Goal: Task Accomplishment & Management: Manage account settings

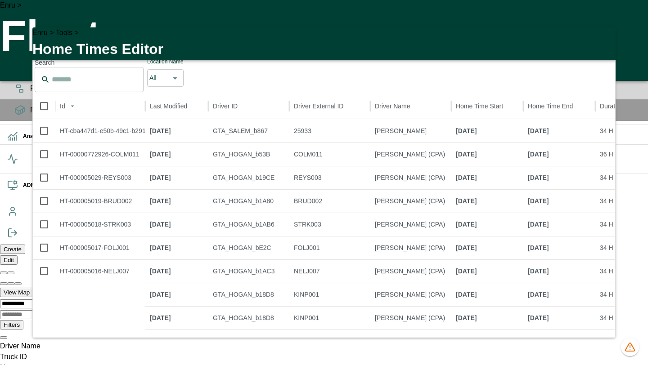
click at [602, 40] on icon "button" at bounding box center [603, 40] width 11 height 11
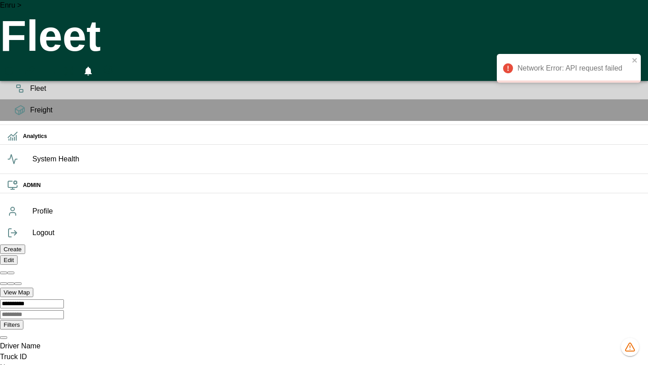
click at [55, 66] on icon "HomeTime Editor" at bounding box center [48, 72] width 13 height 12
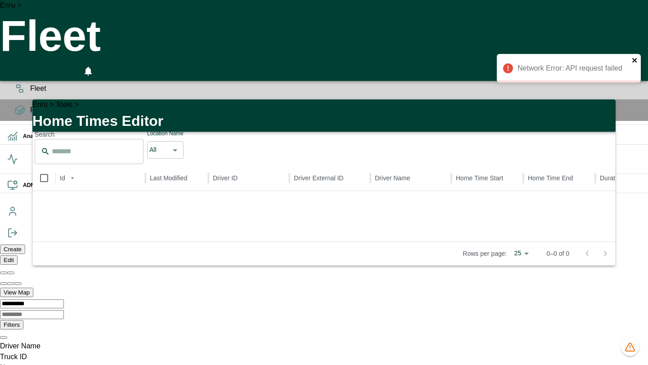
click at [634, 61] on icon "close" at bounding box center [635, 60] width 6 height 7
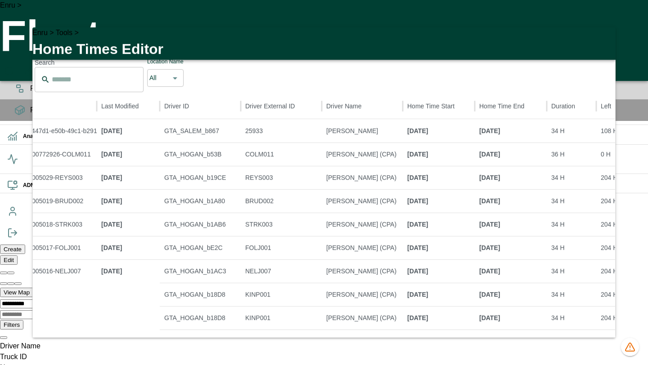
scroll to position [0, 96]
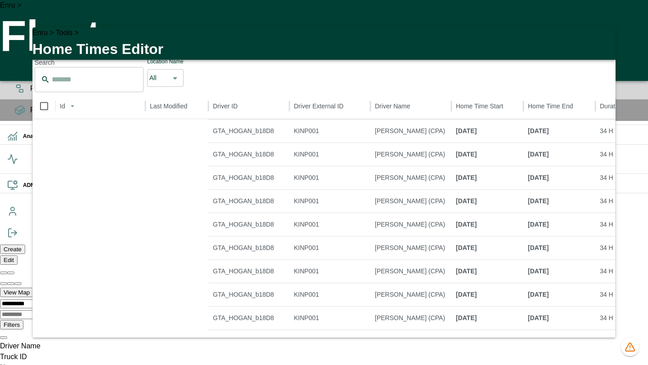
click at [512, 332] on li "100" at bounding box center [514, 326] width 24 height 11
type input "***"
click at [602, 45] on icon "button" at bounding box center [603, 40] width 11 height 11
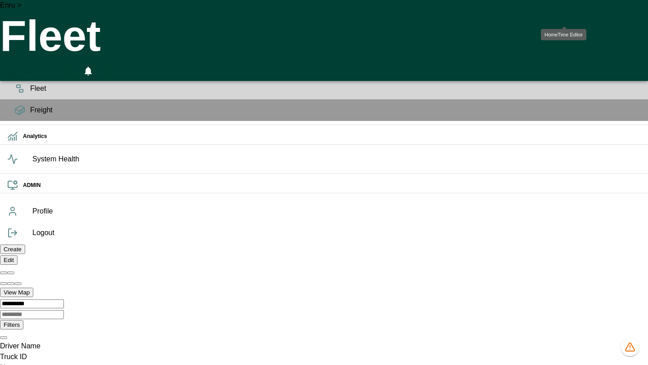
click at [56, 66] on icon "HomeTime Editor" at bounding box center [49, 73] width 14 height 14
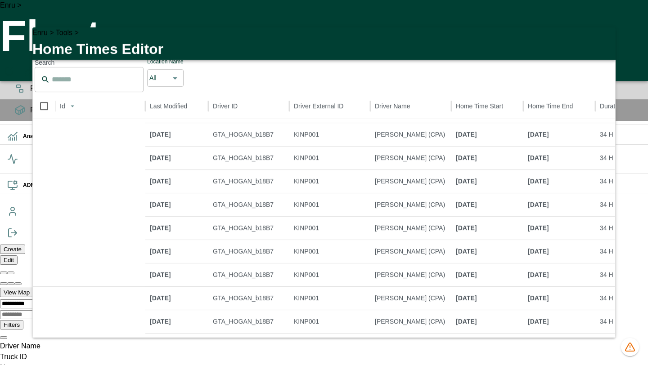
click at [605, 40] on icon "button" at bounding box center [603, 40] width 11 height 11
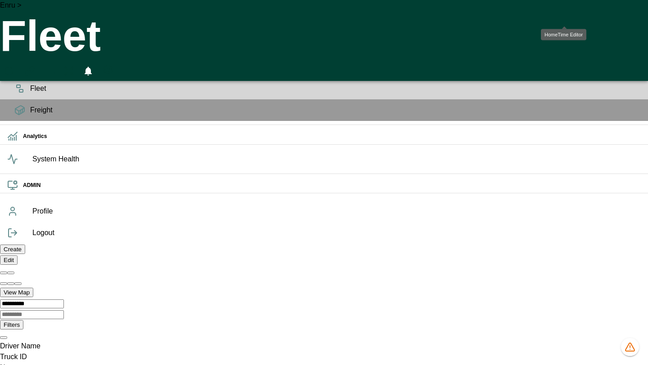
click at [55, 66] on icon "HomeTime Editor" at bounding box center [48, 72] width 13 height 12
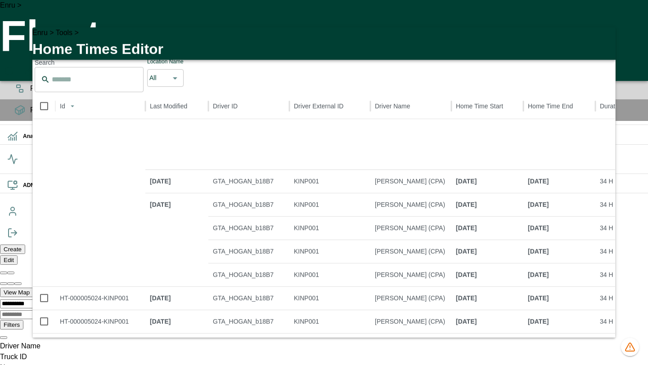
click at [603, 41] on icon "button" at bounding box center [603, 40] width 11 height 11
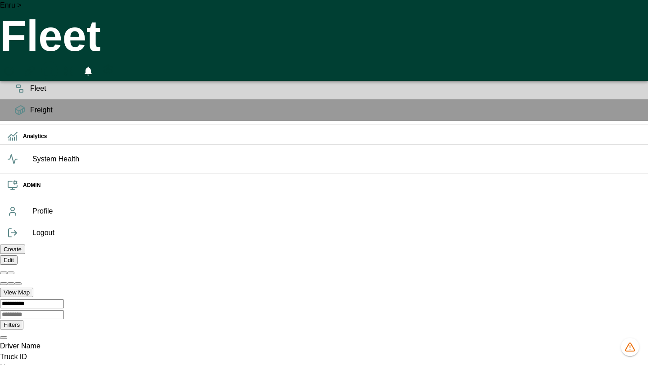
click at [55, 66] on icon "HomeTime Editor" at bounding box center [48, 72] width 13 height 12
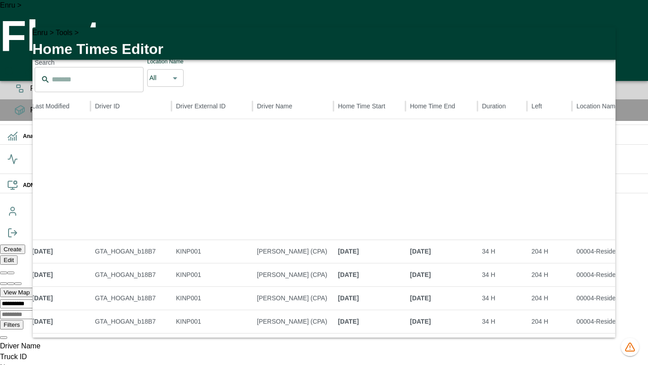
click at [600, 44] on icon "button" at bounding box center [603, 40] width 11 height 11
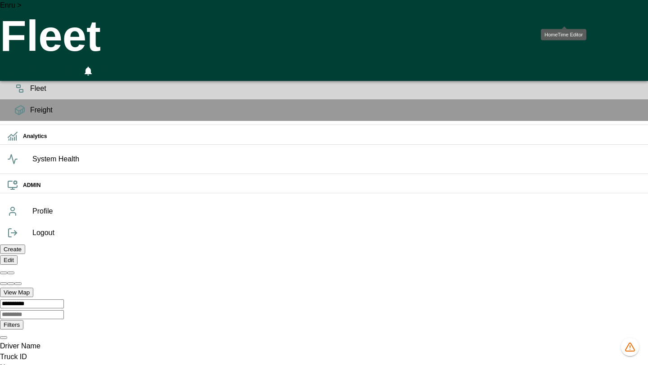
click at [56, 66] on icon "HomeTime Editor" at bounding box center [49, 73] width 14 height 14
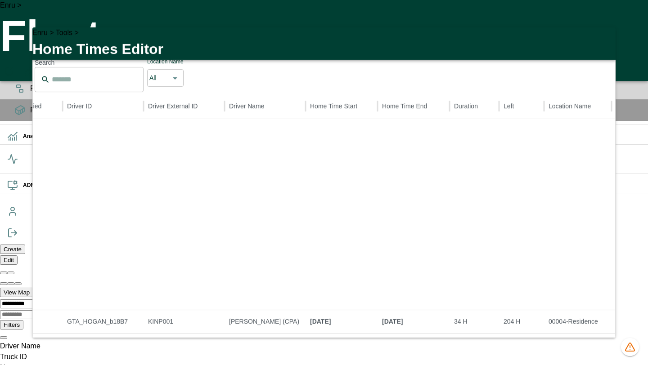
scroll to position [585, 146]
click at [598, 43] on icon "button" at bounding box center [603, 40] width 11 height 11
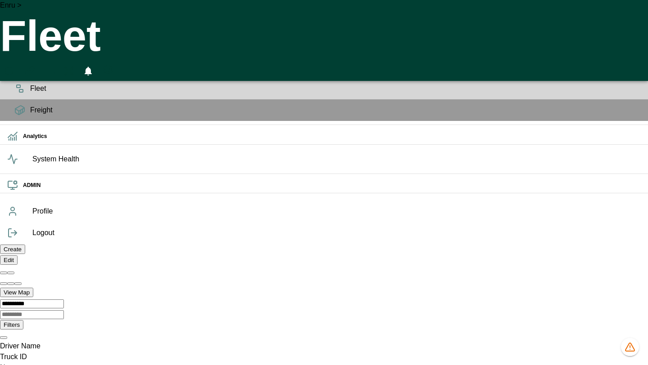
click at [55, 66] on icon "HomeTime Editor" at bounding box center [48, 72] width 13 height 12
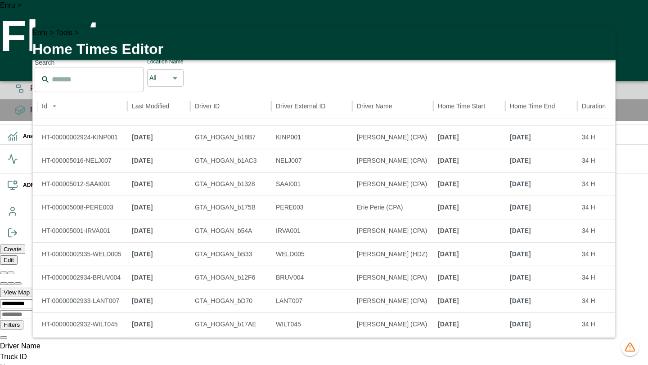
scroll to position [137, 0]
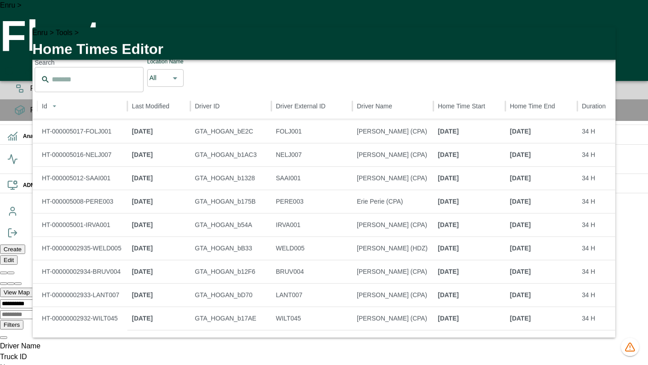
click at [608, 44] on button "button" at bounding box center [603, 40] width 18 height 18
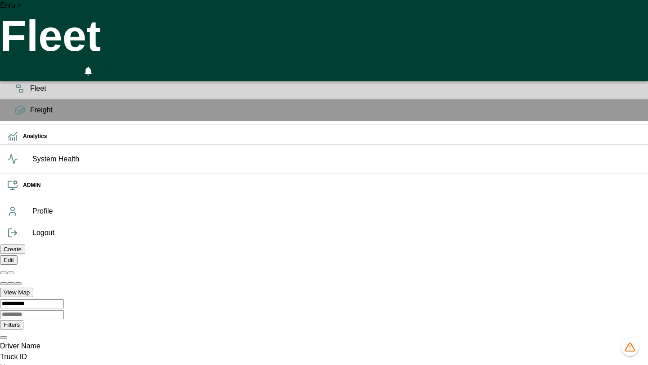
click at [56, 66] on icon "HomeTime Editor" at bounding box center [49, 73] width 14 height 14
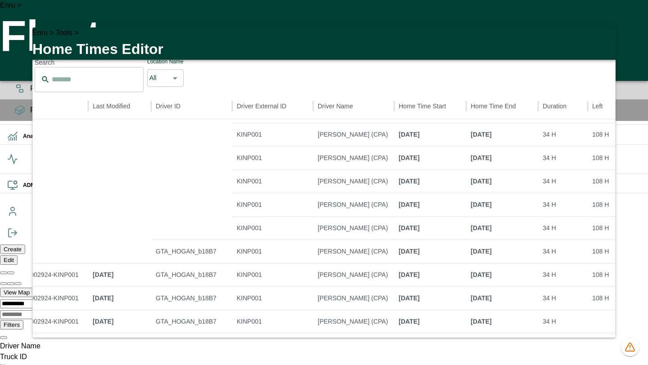
scroll to position [875, 57]
click at [513, 332] on li "100" at bounding box center [514, 326] width 24 height 11
type input "***"
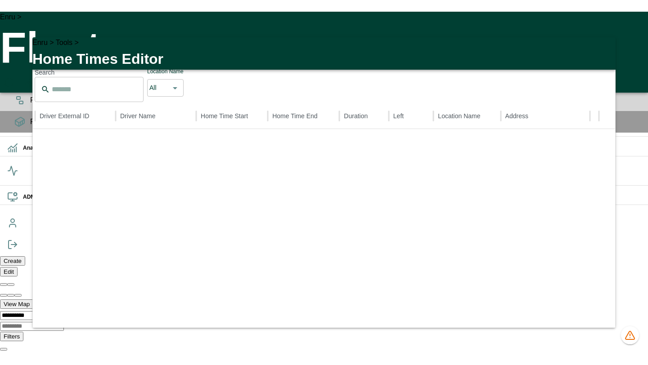
scroll to position [1201, 253]
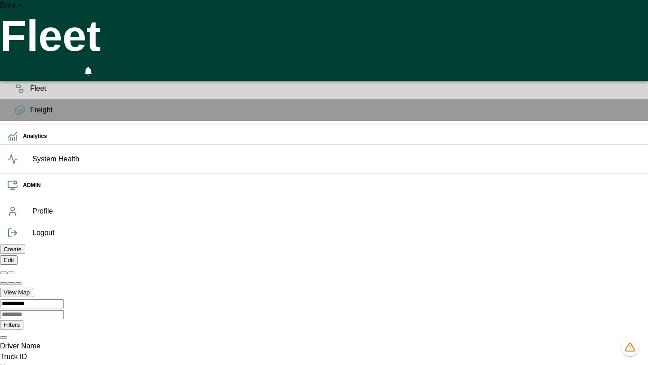
scroll to position [0, 38798]
click at [56, 66] on icon "HomeTime Editor" at bounding box center [49, 73] width 14 height 14
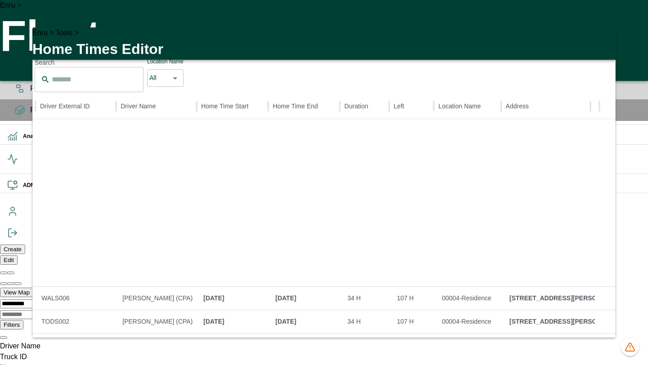
scroll to position [617, 252]
click at [514, 346] on li "100" at bounding box center [515, 351] width 27 height 16
type input "***"
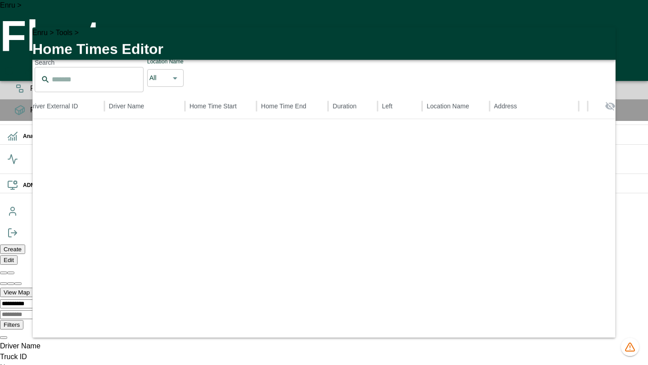
scroll to position [1003, 0]
click at [602, 43] on icon "button" at bounding box center [603, 40] width 11 height 11
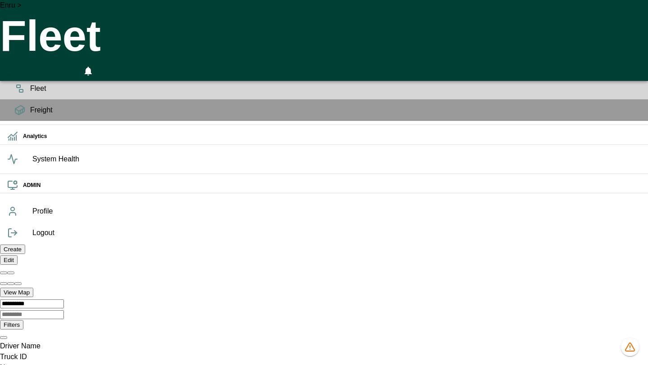
click at [56, 66] on icon "HomeTime Editor" at bounding box center [49, 73] width 14 height 14
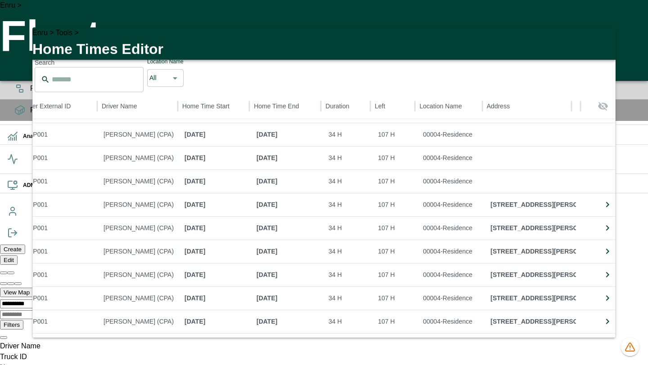
scroll to position [913, 271]
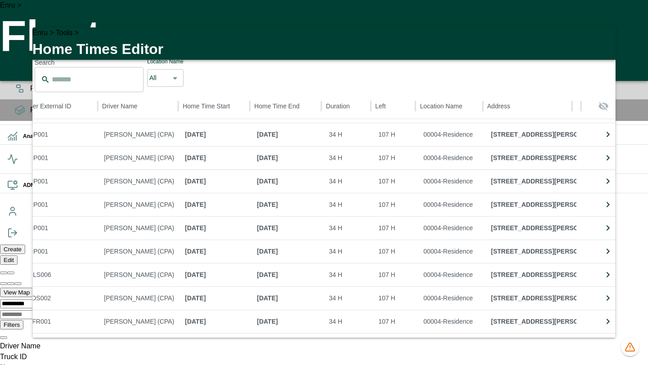
click at [601, 44] on icon "button" at bounding box center [603, 40] width 11 height 11
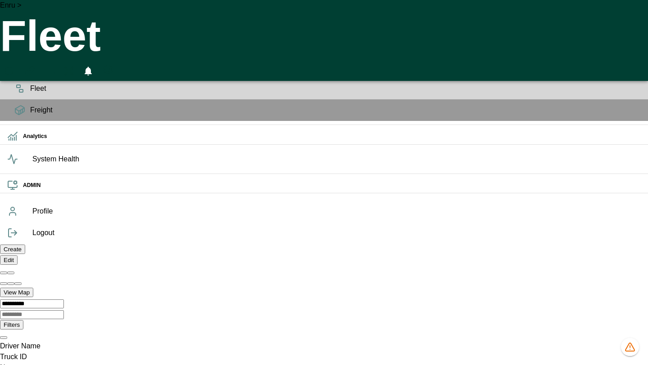
click at [55, 66] on icon "HomeTime Editor" at bounding box center [48, 72] width 13 height 12
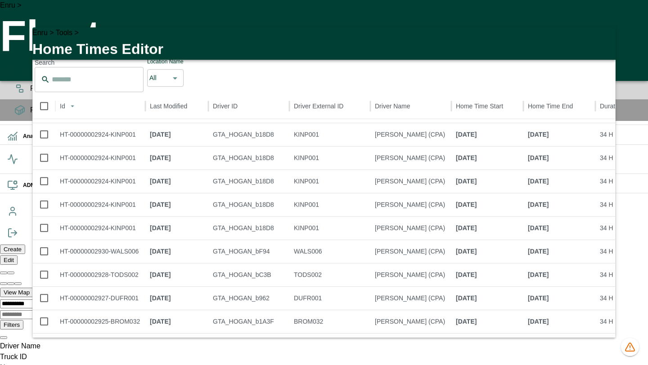
scroll to position [1039, 0]
click at [519, 344] on li "100" at bounding box center [515, 351] width 27 height 16
type input "***"
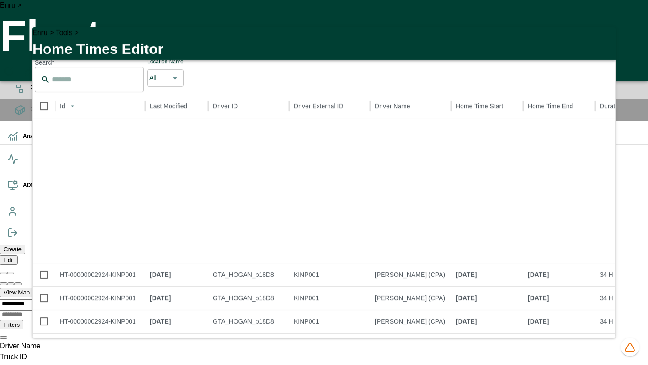
scroll to position [509, 0]
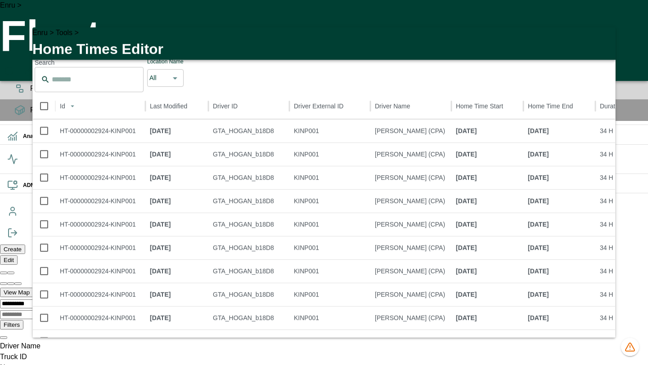
click at [603, 40] on icon "button" at bounding box center [603, 40] width 11 height 11
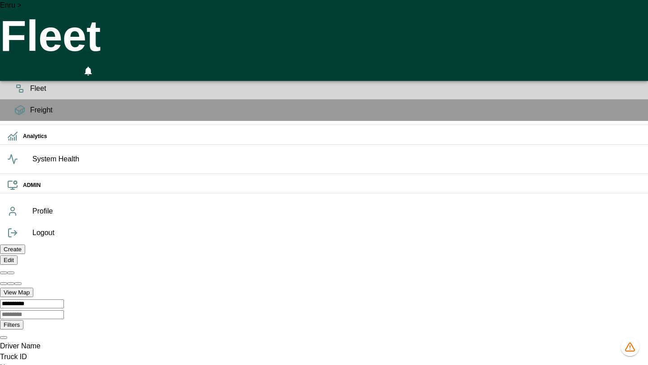
scroll to position [0, 38798]
click at [58, 61] on button "HomeTime Editor" at bounding box center [49, 71] width 16 height 20
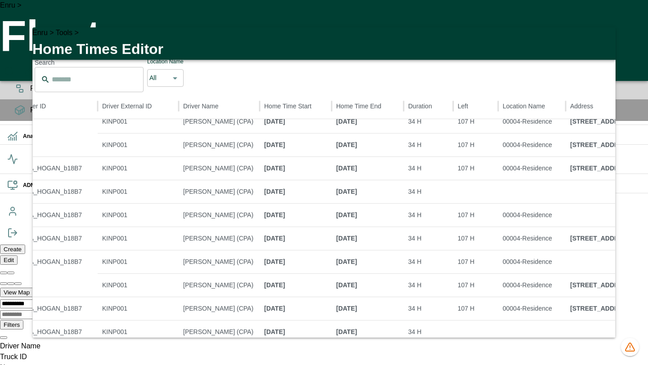
scroll to position [1484, 109]
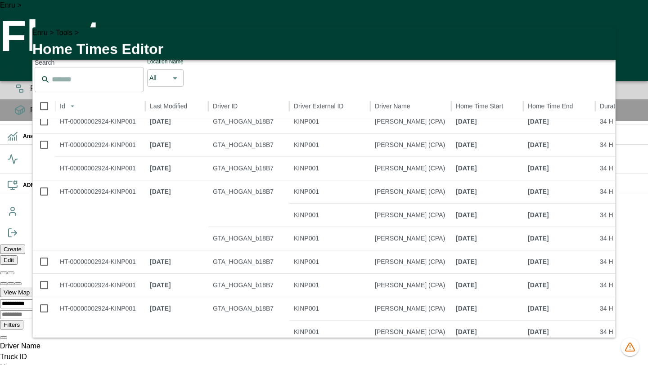
click at [603, 45] on icon "button" at bounding box center [603, 40] width 11 height 11
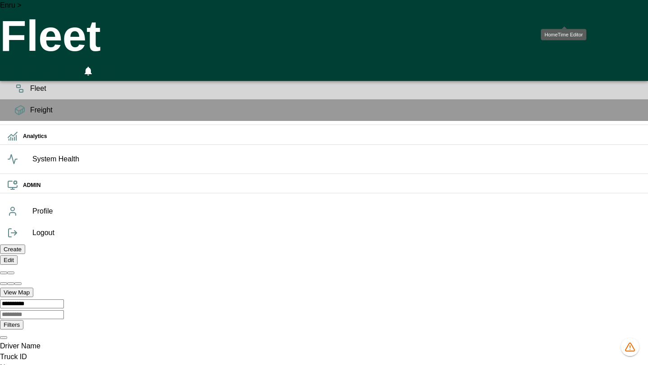
click at [58, 61] on button "HomeTime Editor" at bounding box center [49, 71] width 16 height 20
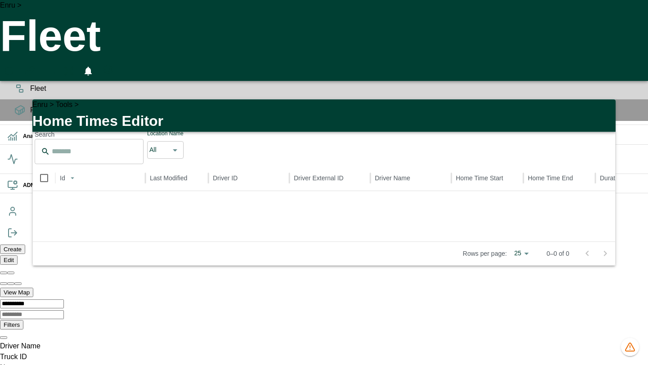
scroll to position [0, 38798]
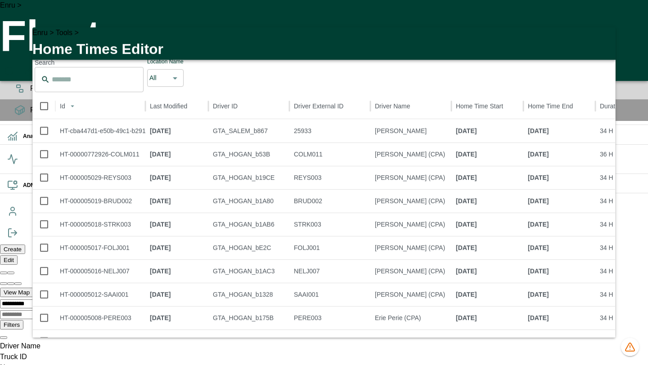
click at [604, 41] on icon "button" at bounding box center [603, 40] width 11 height 11
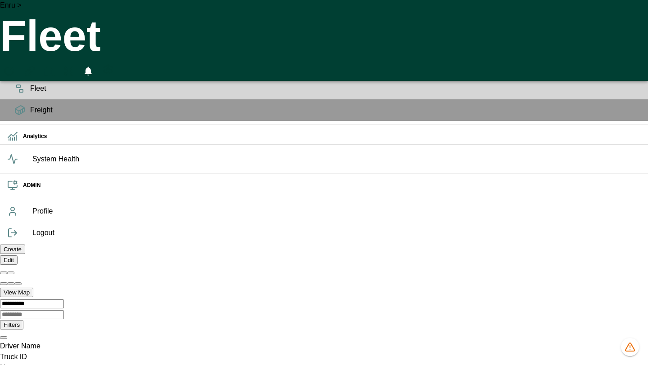
click at [55, 66] on icon "HomeTime Editor" at bounding box center [48, 72] width 13 height 12
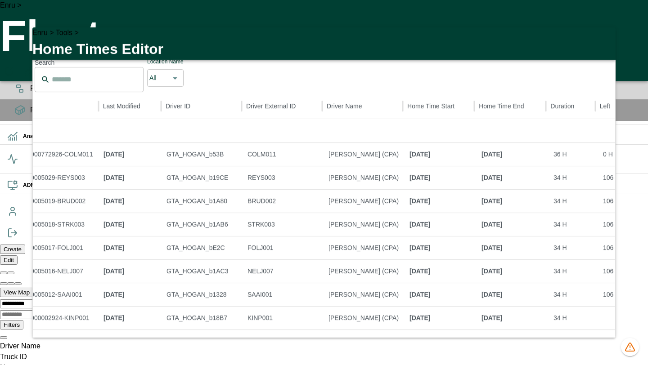
scroll to position [26, 214]
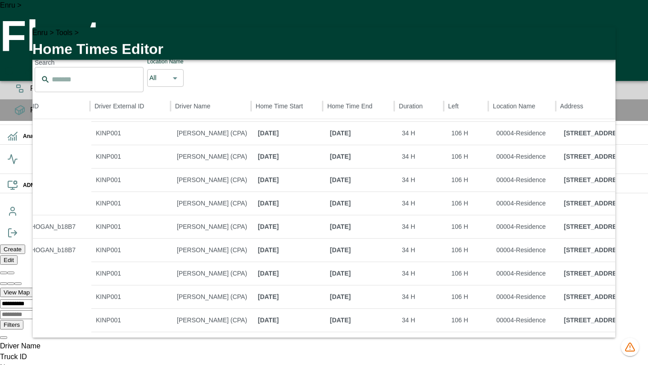
click at [600, 43] on icon "button" at bounding box center [603, 40] width 6 height 6
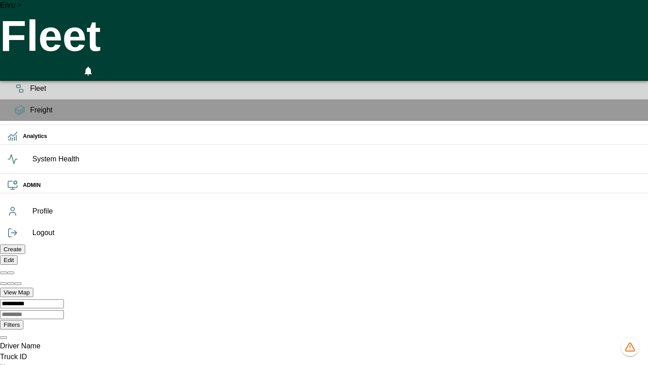
scroll to position [0, 38799]
click at [55, 66] on icon "HomeTime Editor" at bounding box center [48, 72] width 13 height 12
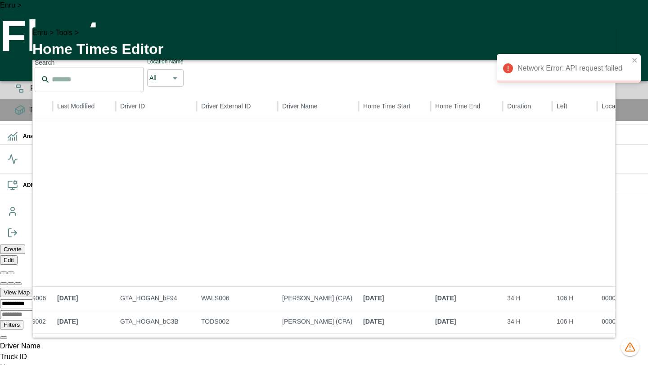
click at [602, 39] on div "Network Error: API request failed" at bounding box center [569, 45] width 144 height 36
click at [602, 41] on div "Network Error: API request failed" at bounding box center [569, 45] width 144 height 36
click at [602, 44] on div "Network Error: API request failed" at bounding box center [569, 45] width 144 height 36
click at [603, 46] on div "Network Error: API request failed" at bounding box center [569, 45] width 144 height 36
click at [637, 60] on icon "close" at bounding box center [635, 60] width 6 height 7
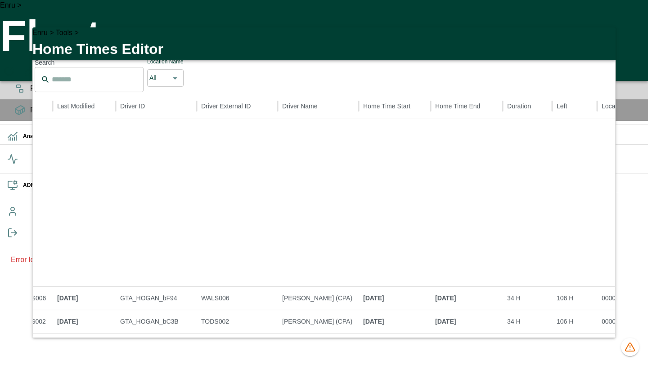
click at [603, 43] on icon "button" at bounding box center [603, 40] width 6 height 6
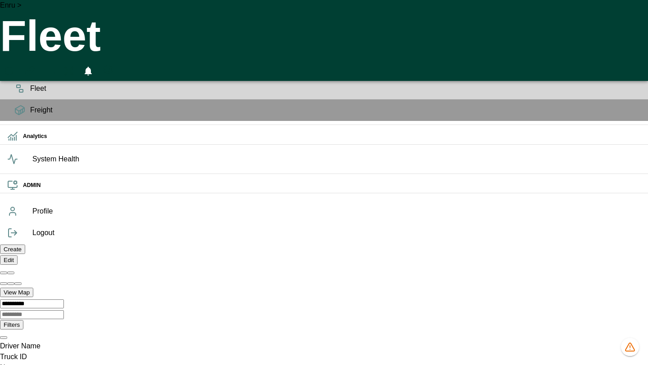
scroll to position [0, 38800]
click at [55, 66] on icon "HomeTime Editor" at bounding box center [48, 72] width 13 height 12
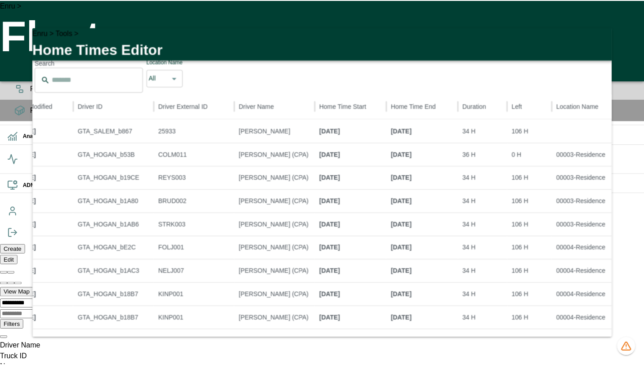
scroll to position [0, 0]
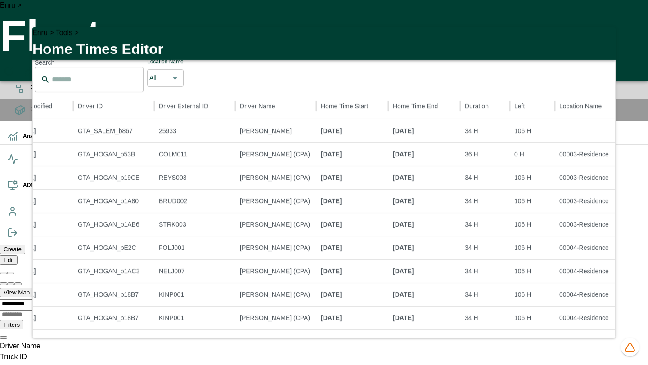
click at [601, 43] on icon "button" at bounding box center [603, 40] width 11 height 11
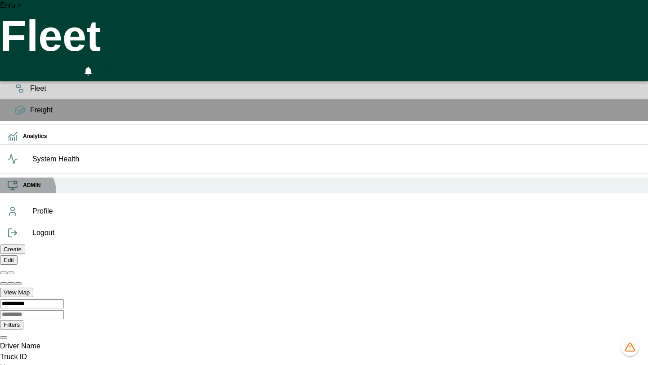
click at [26, 193] on div "ADMIN" at bounding box center [324, 186] width 648 height 16
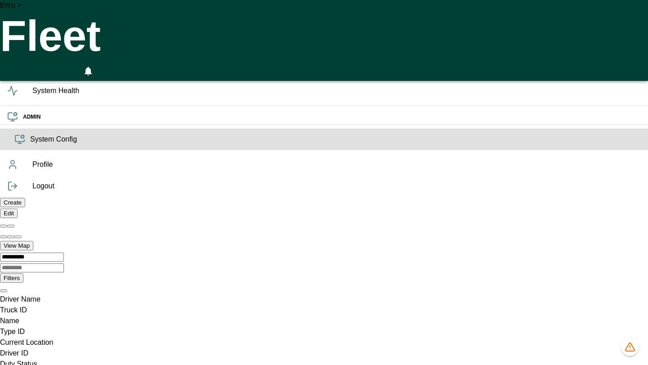
click at [30, 145] on span "System Config" at bounding box center [335, 139] width 611 height 11
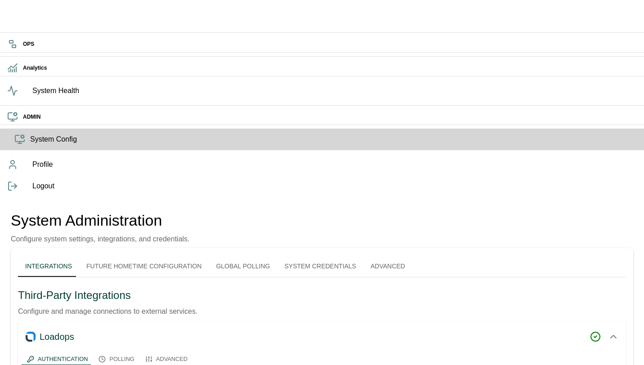
click at [143, 256] on button "Future Hometime Configuration" at bounding box center [144, 267] width 130 height 22
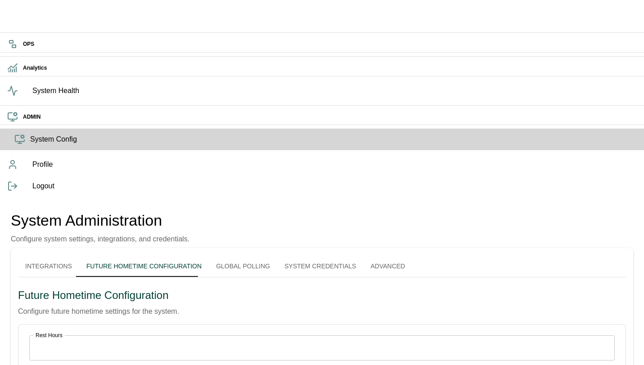
scroll to position [2, 0]
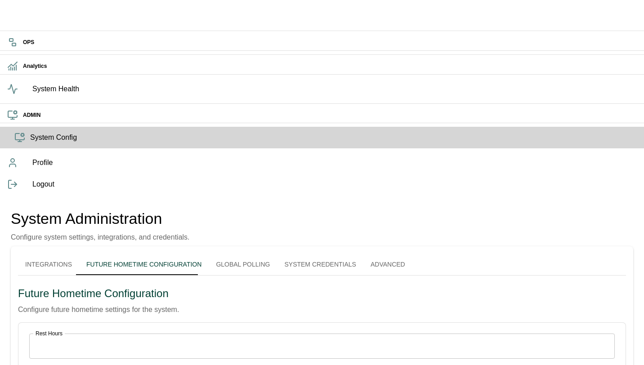
click at [238, 287] on h5 "Future Hometime Configuration" at bounding box center [322, 294] width 608 height 14
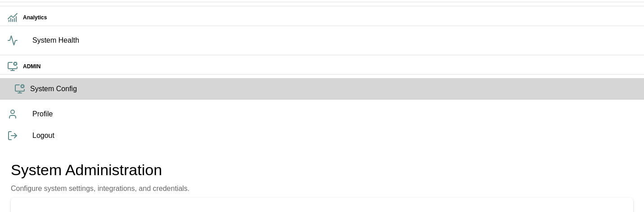
scroll to position [71, 0]
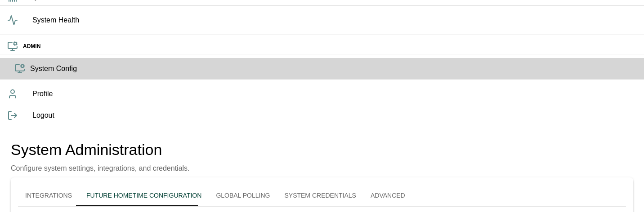
drag, startPoint x: 131, startPoint y: 164, endPoint x: 126, endPoint y: 172, distance: 10.0
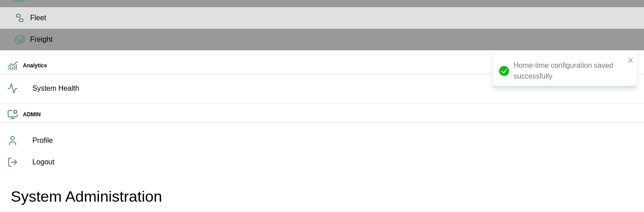
click at [30, 23] on span "Fleet" at bounding box center [333, 18] width 607 height 11
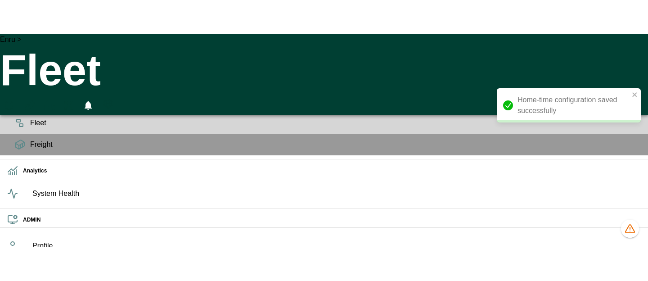
scroll to position [0, 38800]
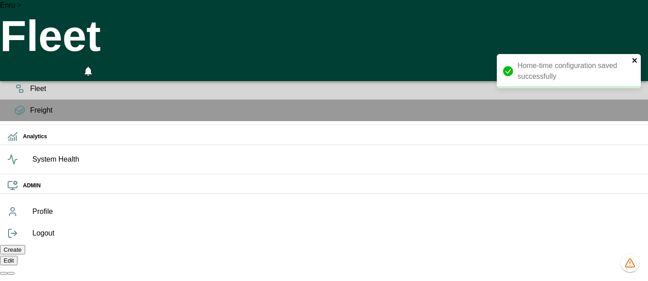
click at [635, 60] on icon "close" at bounding box center [634, 60] width 4 height 4
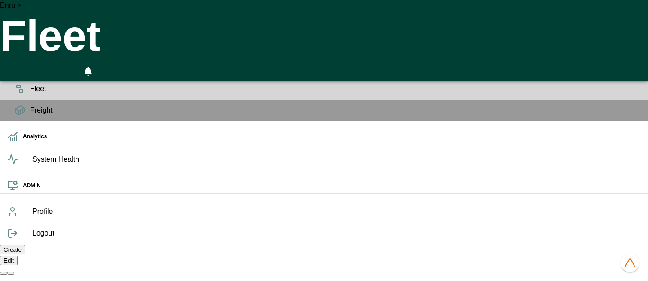
click at [58, 61] on button "HomeTime Editor" at bounding box center [49, 71] width 16 height 20
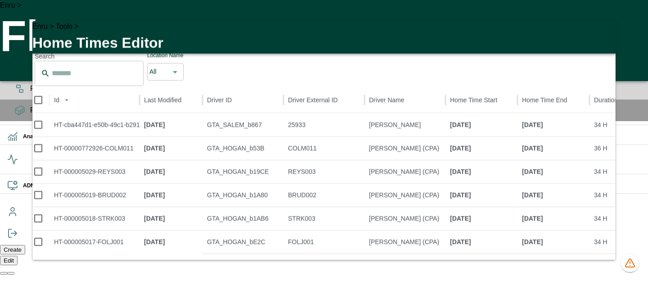
scroll to position [0, 0]
click at [600, 39] on icon "button" at bounding box center [603, 33] width 11 height 11
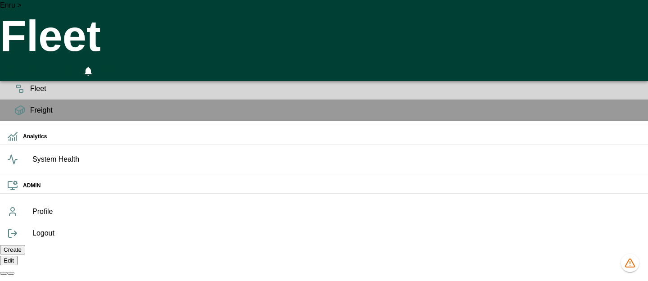
click at [55, 66] on icon "HomeTime Editor" at bounding box center [48, 72] width 13 height 12
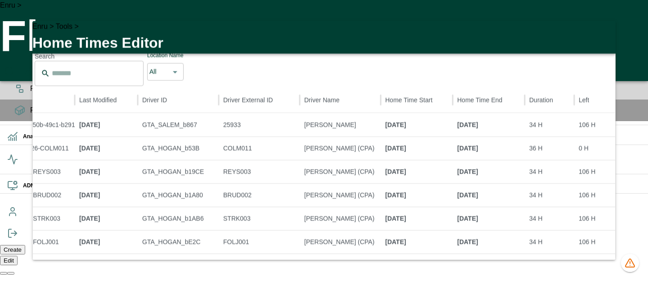
click at [603, 39] on icon "button" at bounding box center [603, 33] width 11 height 11
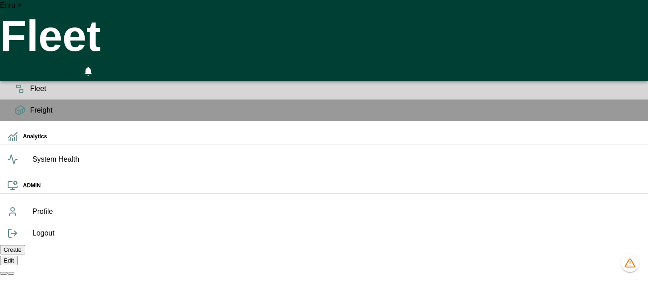
scroll to position [0, 38800]
click at [55, 66] on icon "HomeTime Editor" at bounding box center [48, 72] width 13 height 12
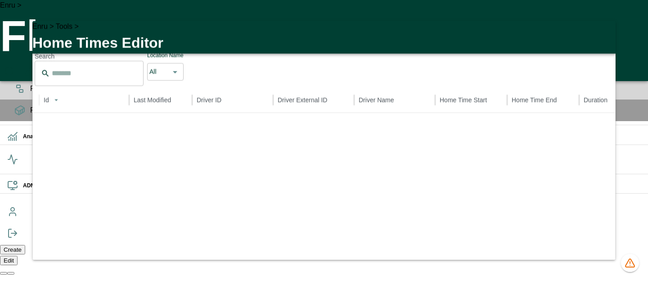
scroll to position [0, 0]
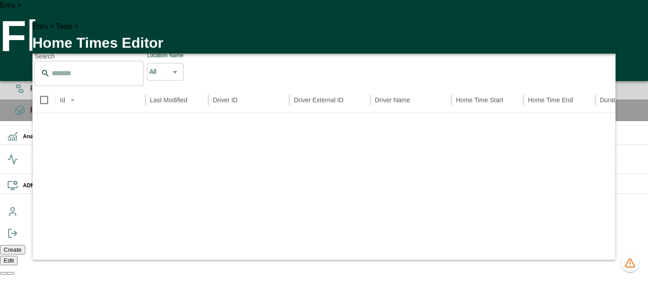
click at [606, 39] on icon "button" at bounding box center [603, 33] width 11 height 11
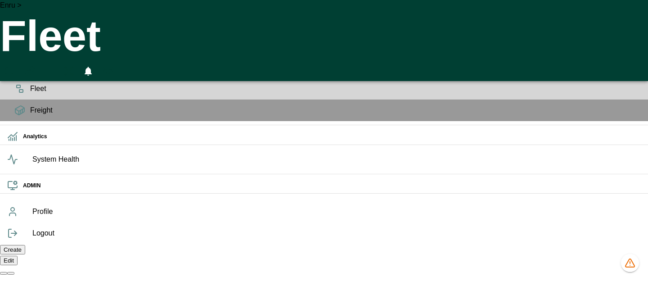
click at [55, 66] on icon "HomeTime Editor" at bounding box center [48, 72] width 13 height 12
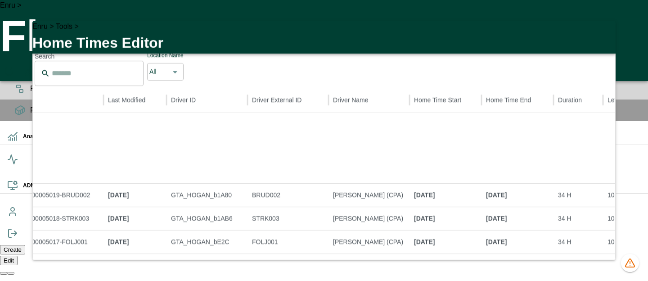
scroll to position [97, 42]
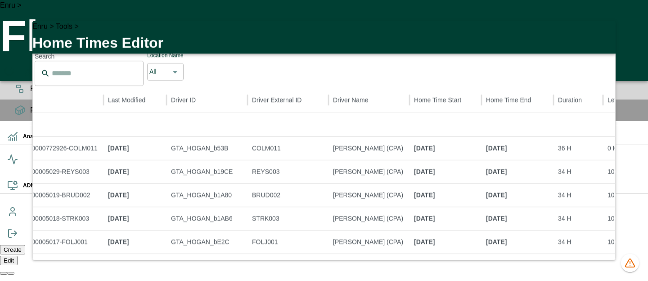
click at [601, 37] on icon "button" at bounding box center [603, 34] width 6 height 6
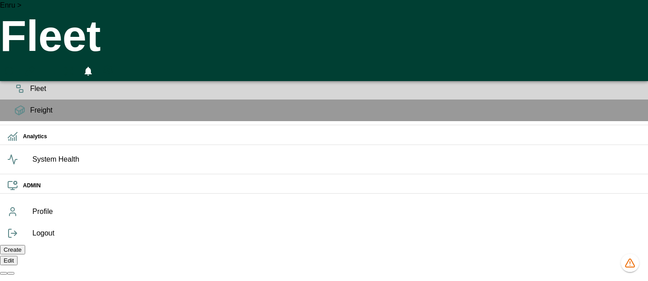
scroll to position [0, 38800]
click at [58, 61] on button "HomeTime Editor" at bounding box center [49, 71] width 16 height 20
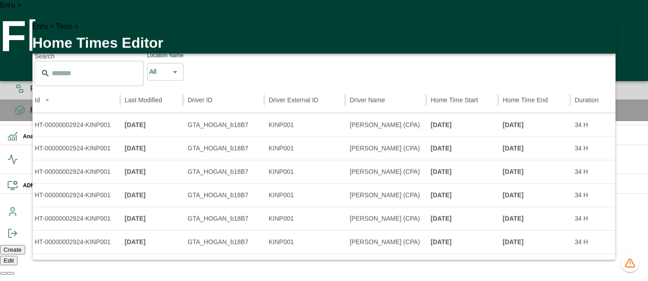
scroll to position [0, 232]
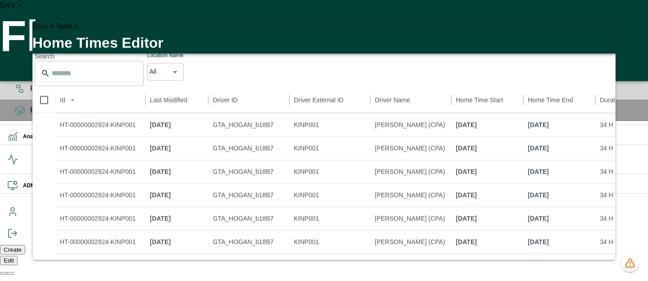
click at [606, 39] on icon "button" at bounding box center [603, 33] width 11 height 11
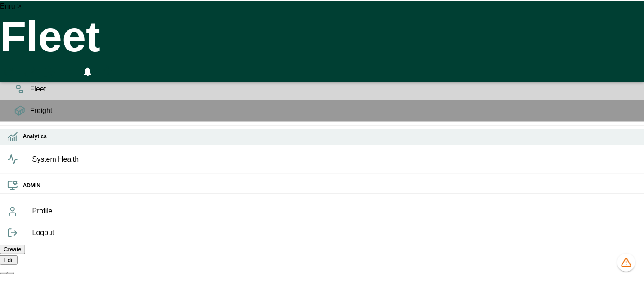
scroll to position [0, 38800]
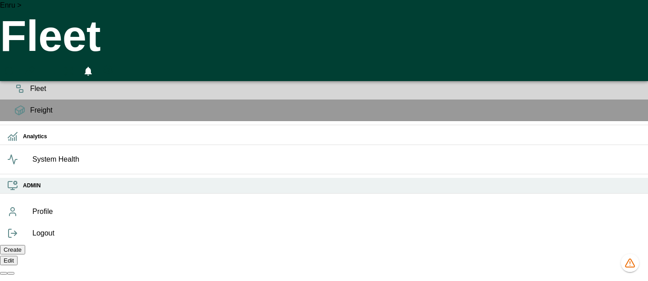
click at [23, 190] on h6 "ADMIN" at bounding box center [332, 185] width 618 height 9
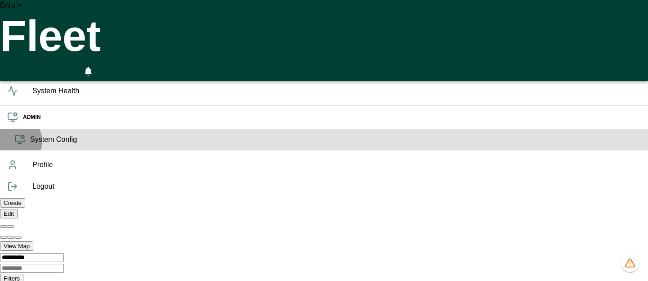
click at [16, 145] on icon at bounding box center [19, 139] width 11 height 11
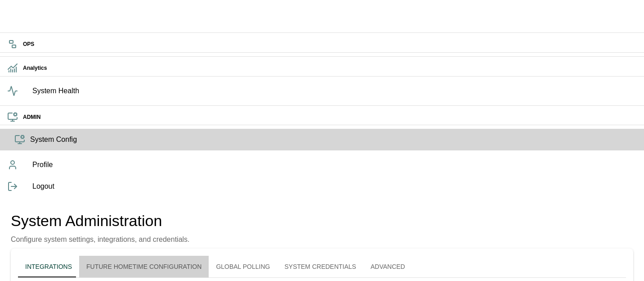
click at [183, 256] on button "Future Hometime Configuration" at bounding box center [144, 267] width 130 height 22
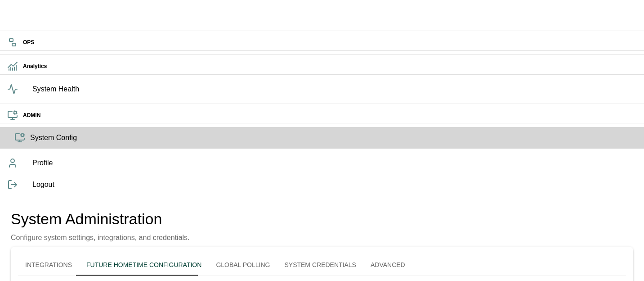
scroll to position [2, 0]
type input "*"
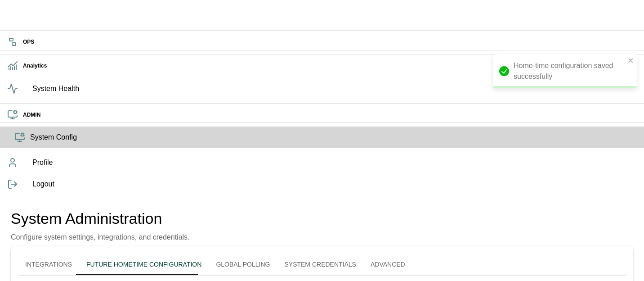
type input "*"
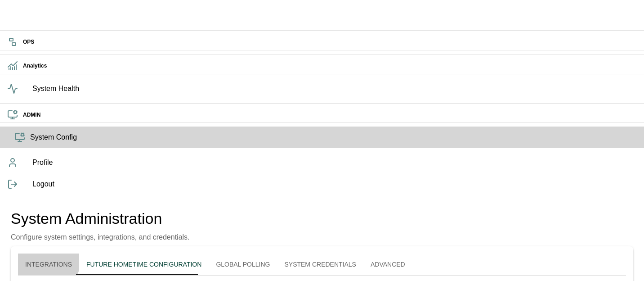
click at [76, 253] on button "Integrations" at bounding box center [48, 264] width 61 height 22
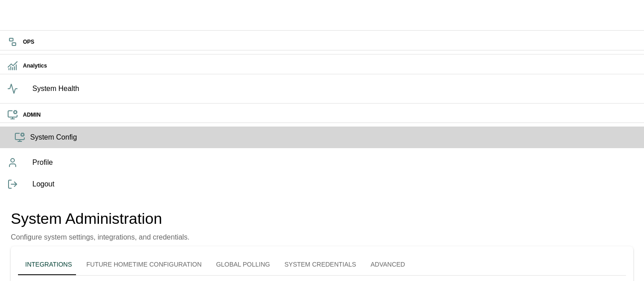
click at [158, 253] on button "Future Hometime Configuration" at bounding box center [144, 264] width 130 height 22
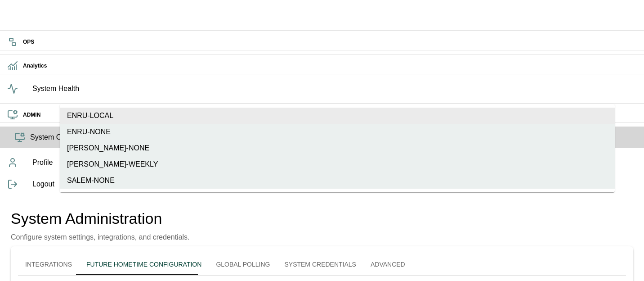
type input "**"
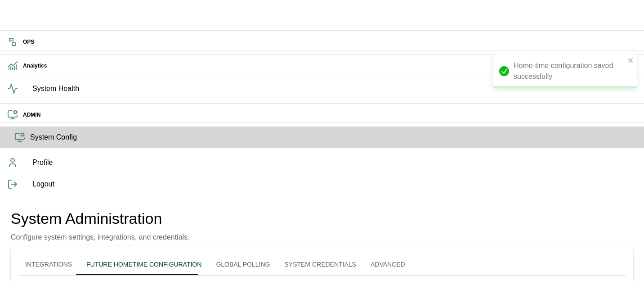
click at [79, 253] on button "Integrations" at bounding box center [48, 264] width 61 height 22
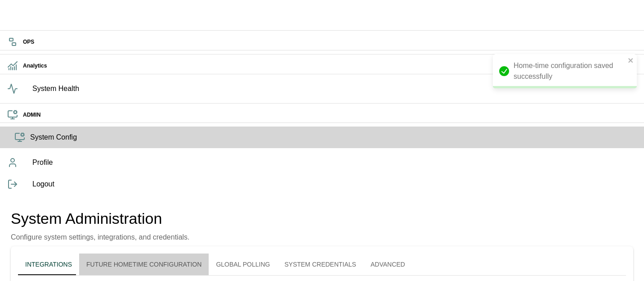
click at [175, 253] on button "Future Hometime Configuration" at bounding box center [144, 264] width 130 height 22
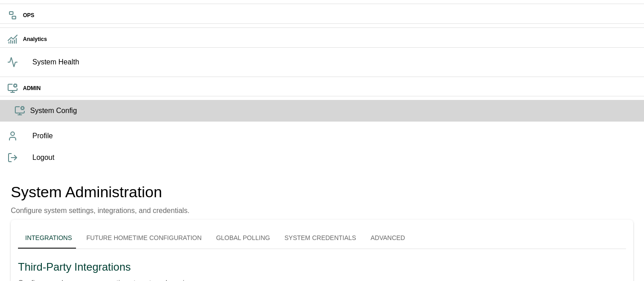
click at [161, 227] on button "Future Hometime Configuration" at bounding box center [144, 238] width 130 height 22
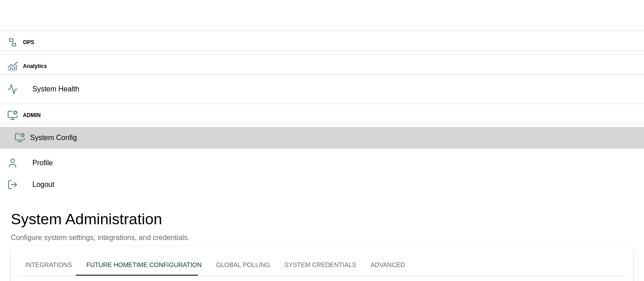
scroll to position [2, 0]
click at [508, 209] on div "System Administration Configure system settings, integrations, and credentials." at bounding box center [322, 225] width 623 height 33
